Goal: Use online tool/utility: Utilize a website feature to perform a specific function

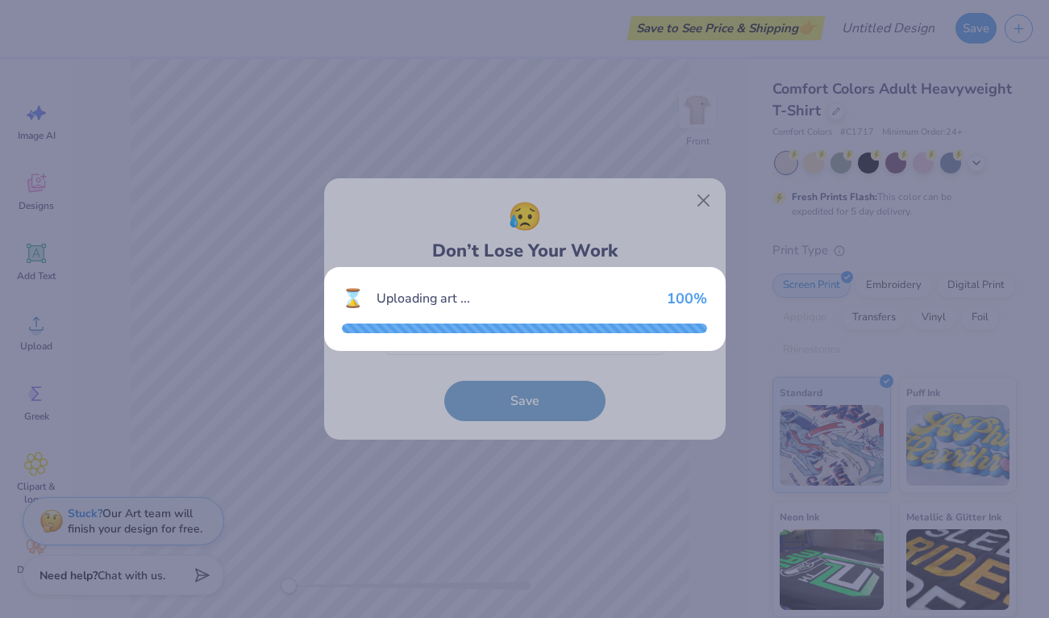
click at [649, 254] on div "⌛ Uploading art ... 100 %" at bounding box center [524, 309] width 1049 height 618
click at [649, 196] on div "⌛ Uploading art ... 100 %" at bounding box center [524, 309] width 1049 height 618
click at [649, 193] on div "⌛ Uploading art ... 100 %" at bounding box center [524, 309] width 1049 height 618
click at [592, 407] on div "⌛ Uploading art ... 100 %" at bounding box center [524, 309] width 1049 height 618
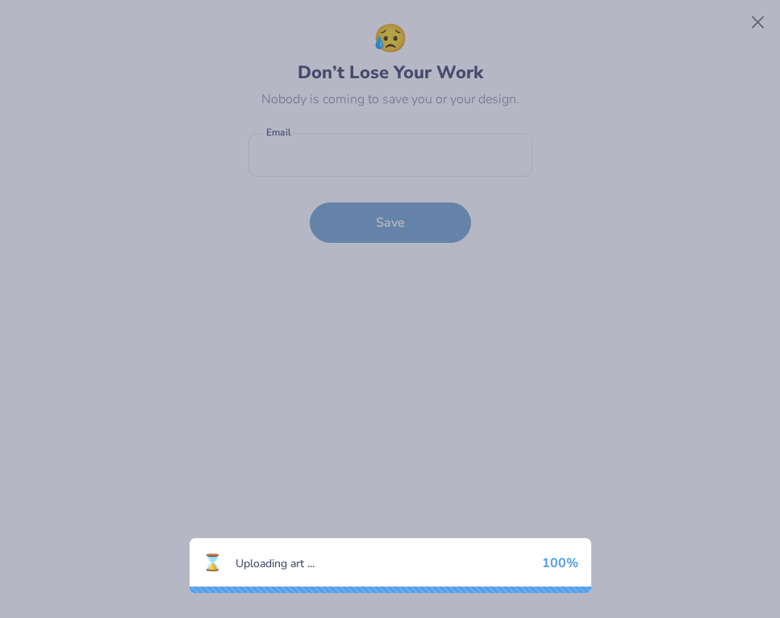
click at [439, 263] on div "⌛ Uploading art ... 100 %" at bounding box center [390, 309] width 780 height 618
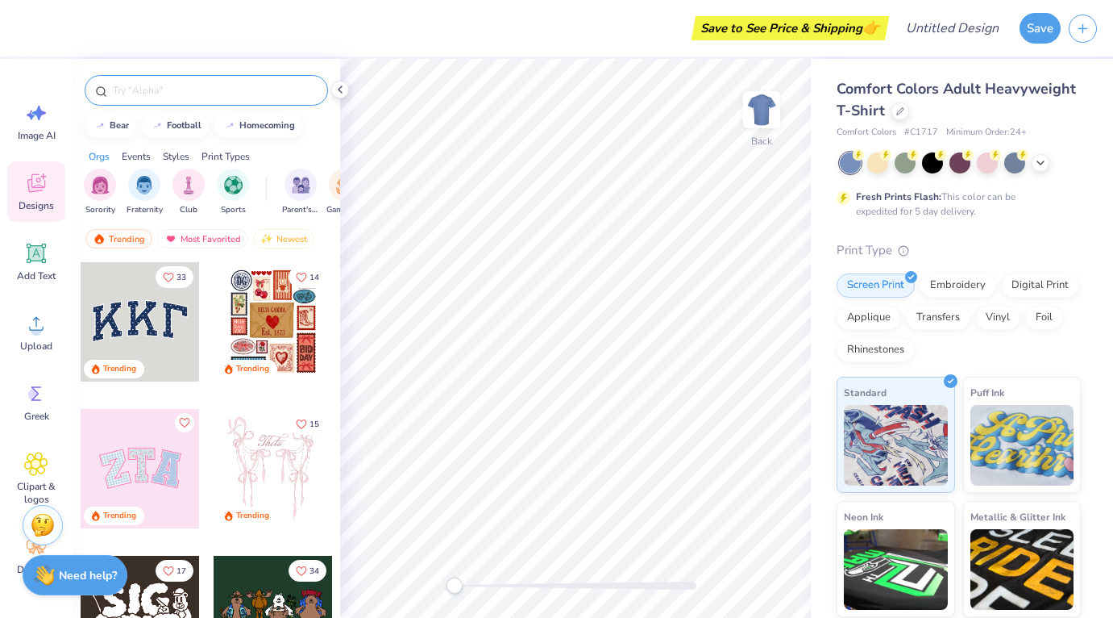
click at [173, 88] on input "text" at bounding box center [214, 90] width 206 height 16
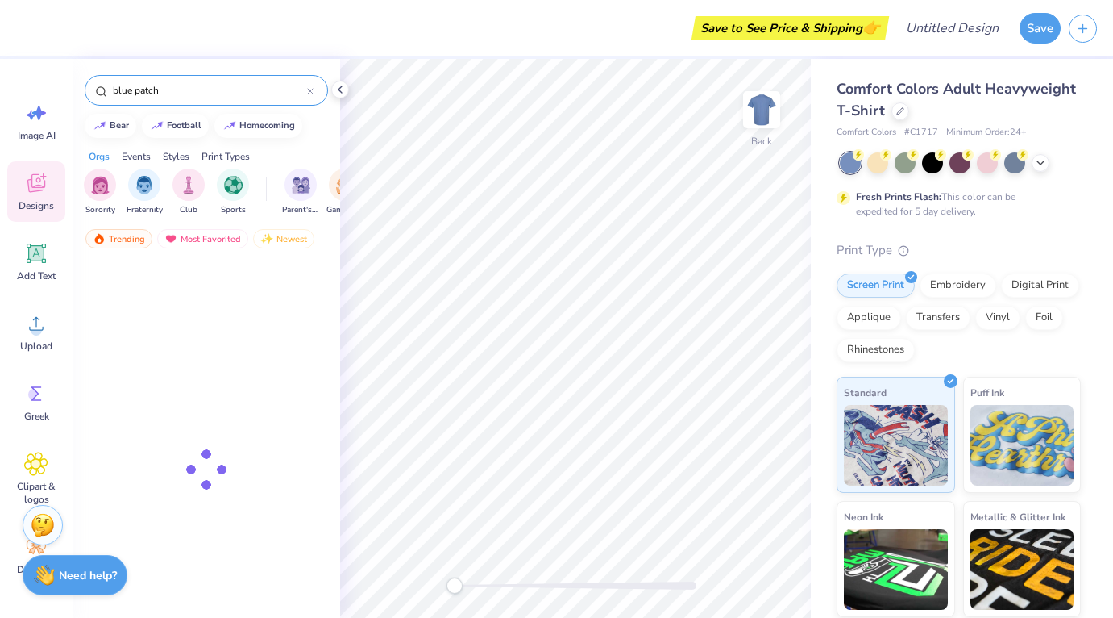
type input "blue patch"
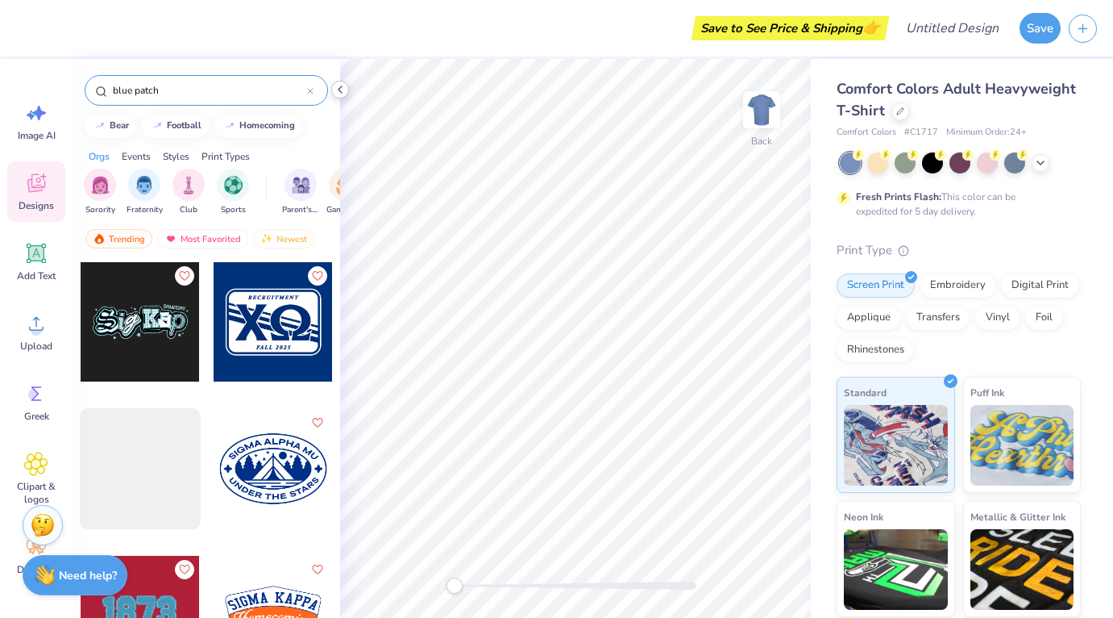
click at [339, 86] on icon at bounding box center [340, 89] width 13 height 13
